Goal: Transaction & Acquisition: Purchase product/service

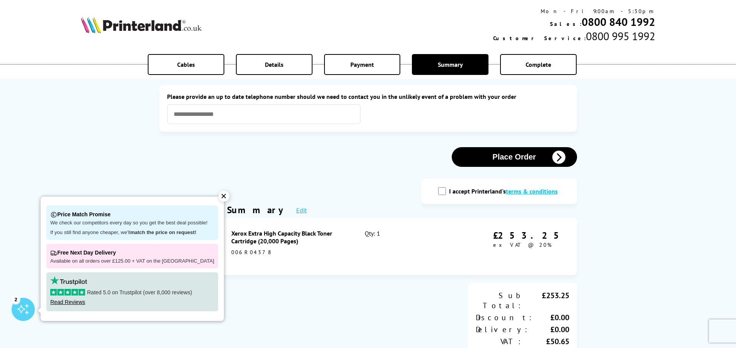
click at [452, 194] on label "I accept Printerland's terms & conditions" at bounding box center [505, 191] width 112 height 8
click at [446, 194] on input "I accept Printerland's terms & conditions" at bounding box center [442, 191] width 8 height 8
checkbox input "true"
click at [490, 160] on button "Place Order" at bounding box center [513, 157] width 125 height 20
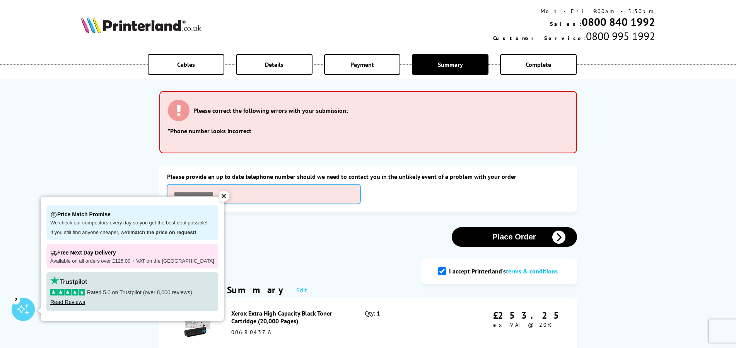
click at [264, 196] on input "text" at bounding box center [263, 194] width 193 height 20
type input "**********"
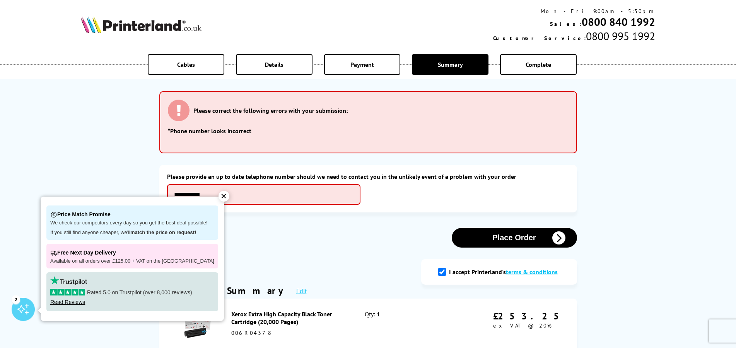
click at [509, 242] on button "Place Order" at bounding box center [513, 238] width 125 height 20
